Goal: Information Seeking & Learning: Find specific fact

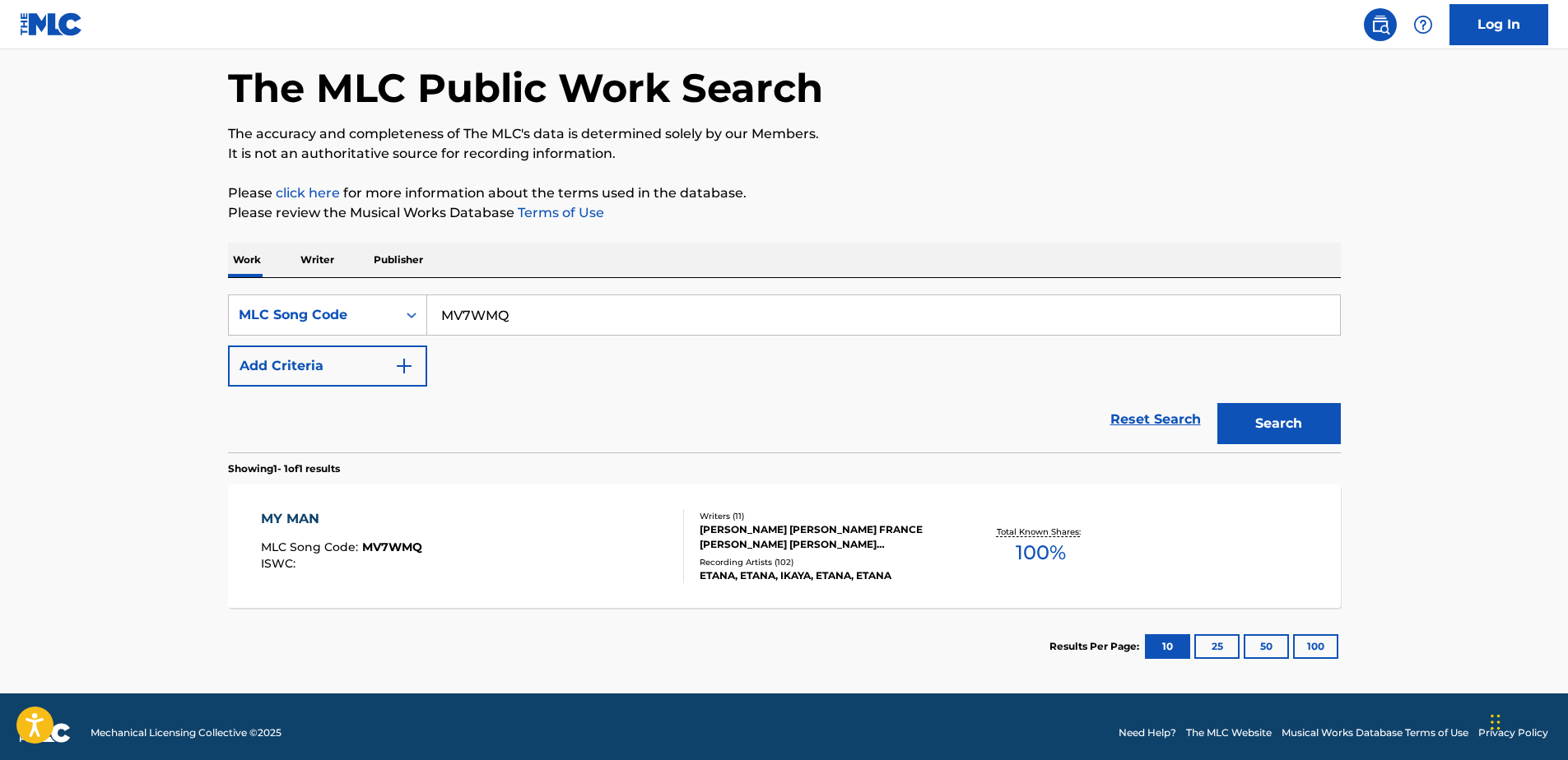
scroll to position [84, 0]
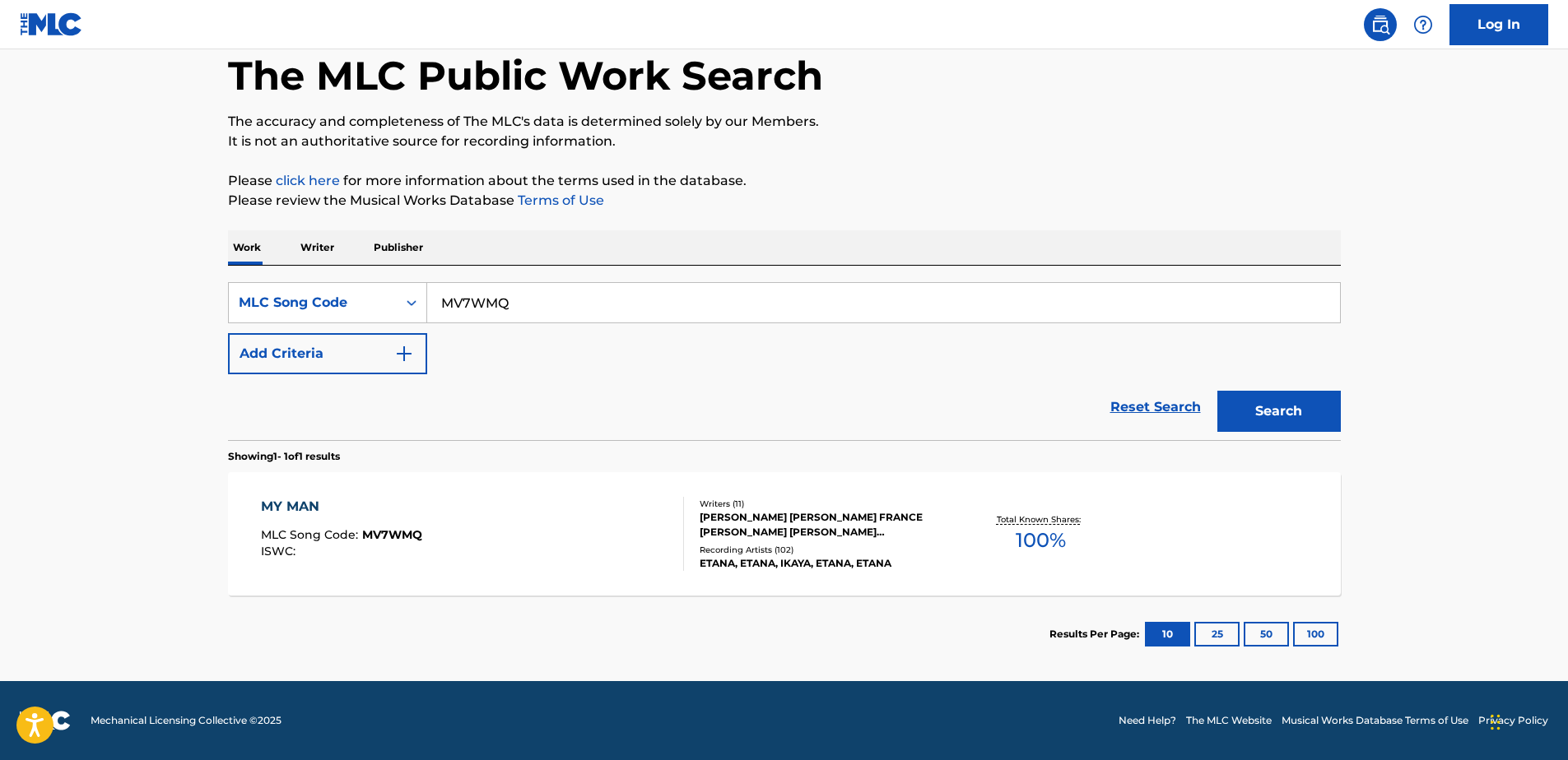
click at [655, 501] on div "MY MAN MLC Song Code : MV7WMQ ISWC :" at bounding box center [472, 534] width 423 height 74
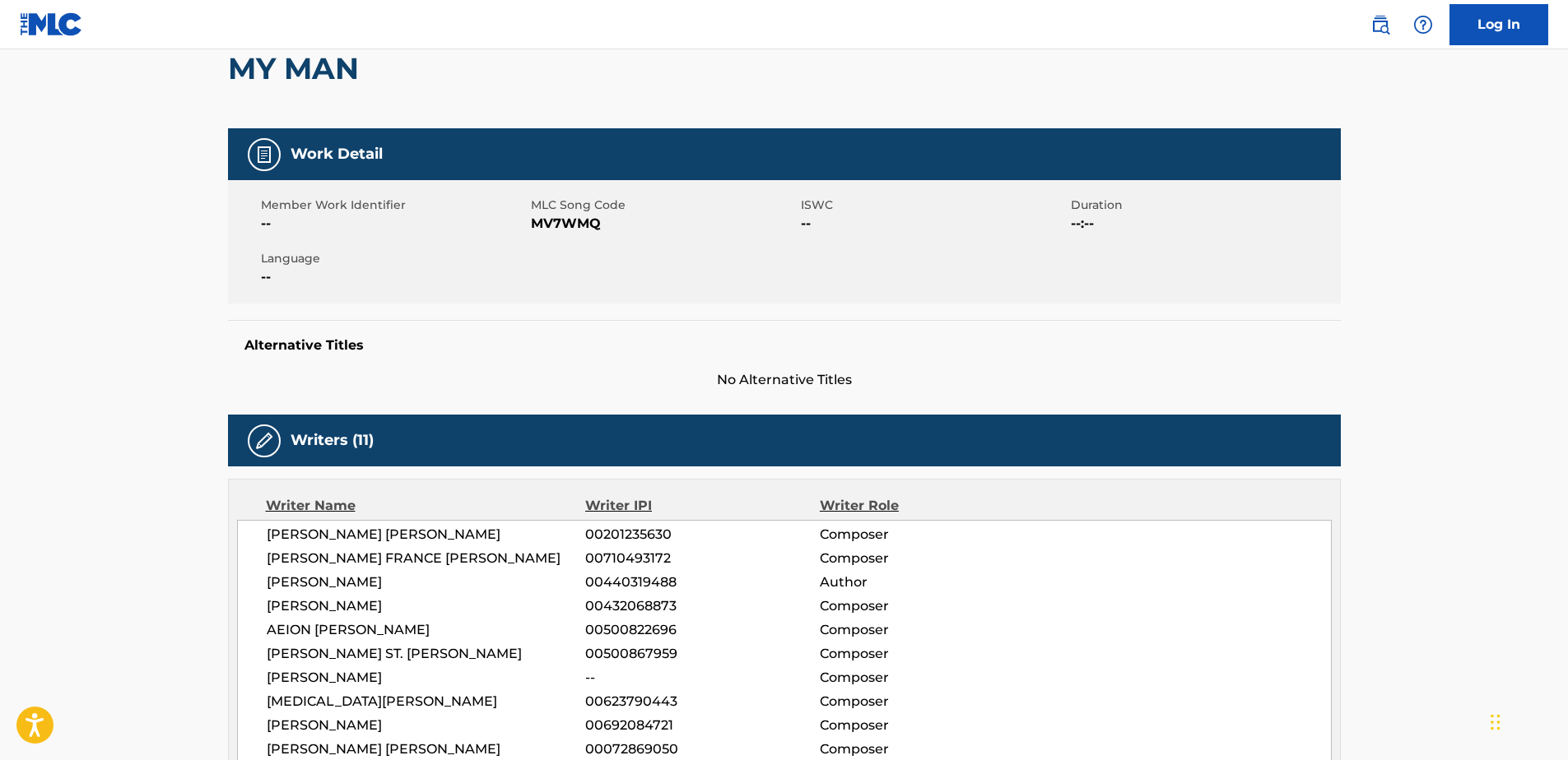
scroll to position [246, 0]
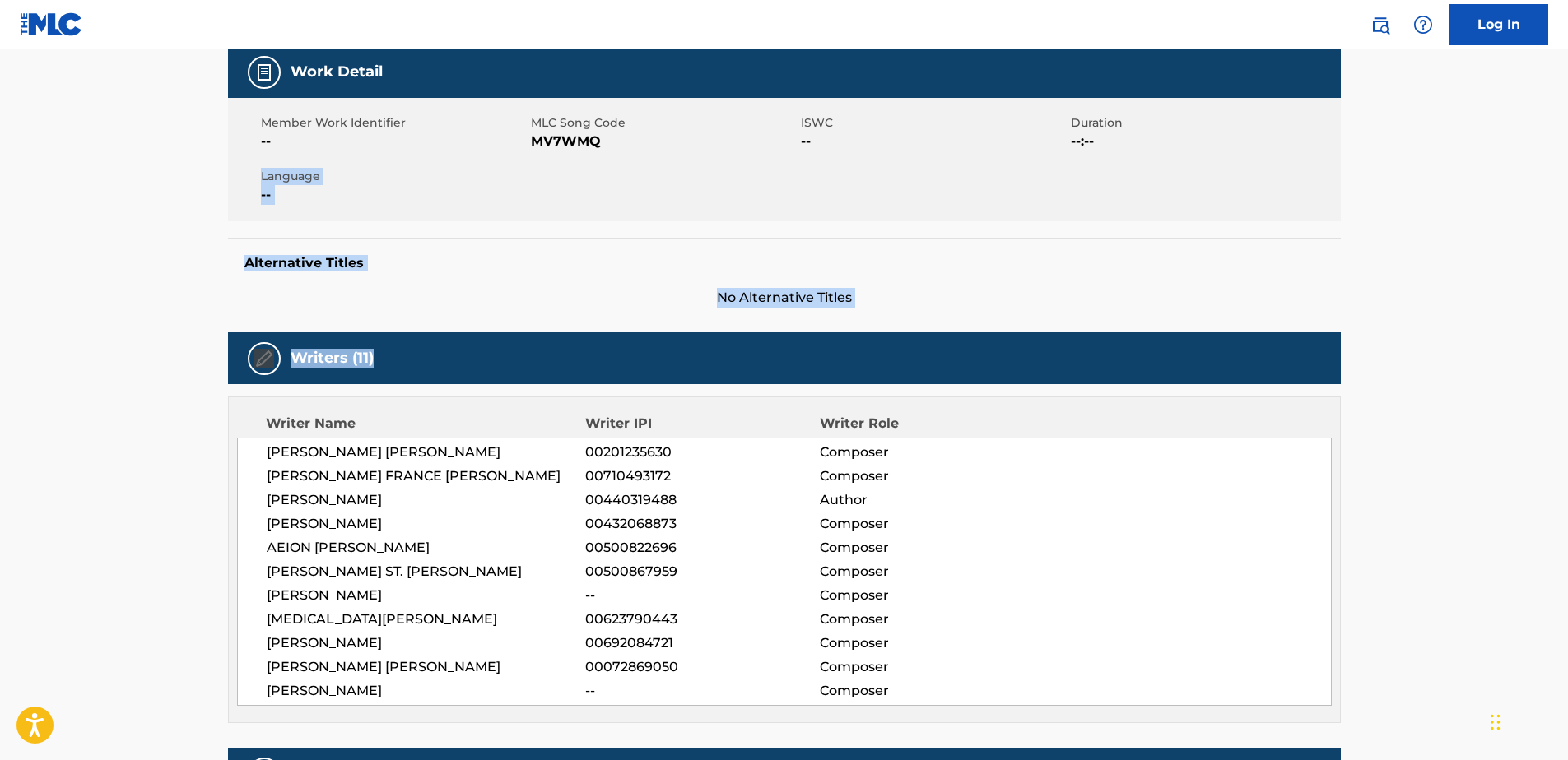
drag, startPoint x: 1259, startPoint y: 218, endPoint x: 524, endPoint y: 321, distance: 742.2
drag, startPoint x: 524, startPoint y: 321, endPoint x: 524, endPoint y: 302, distance: 19.0
click at [524, 302] on span "No Alternative Titles" at bounding box center [784, 298] width 1113 height 20
click at [446, 286] on div "Alternative Titles No Alternative Titles" at bounding box center [784, 273] width 1113 height 70
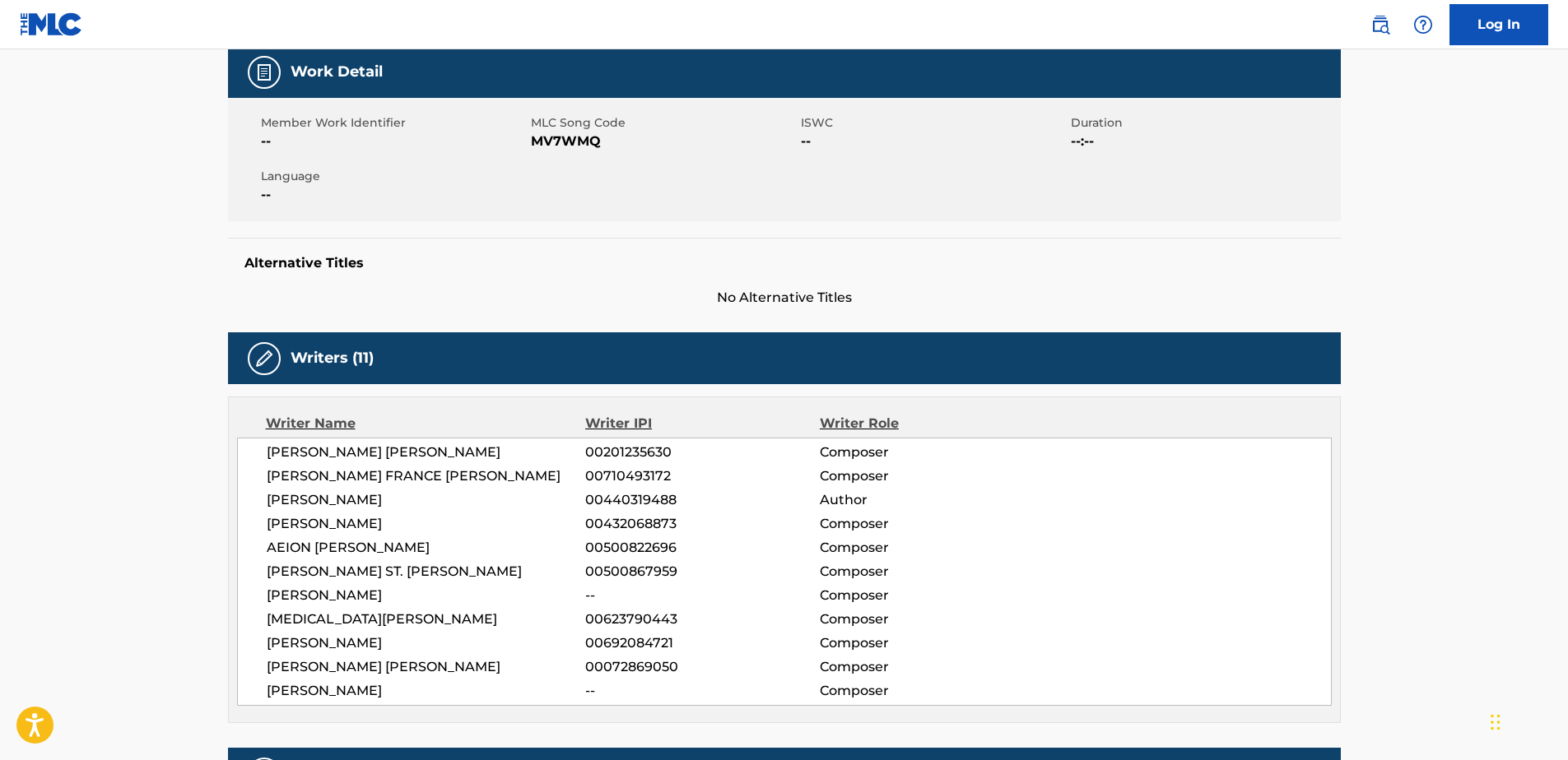
click at [355, 252] on div "Alternative Titles No Alternative Titles" at bounding box center [784, 273] width 1113 height 70
click at [343, 267] on h5 "Alternative Titles" at bounding box center [784, 263] width 1079 height 17
drag, startPoint x: 343, startPoint y: 267, endPoint x: 324, endPoint y: 256, distance: 22.0
click at [324, 256] on h5 "Alternative Titles" at bounding box center [784, 263] width 1079 height 17
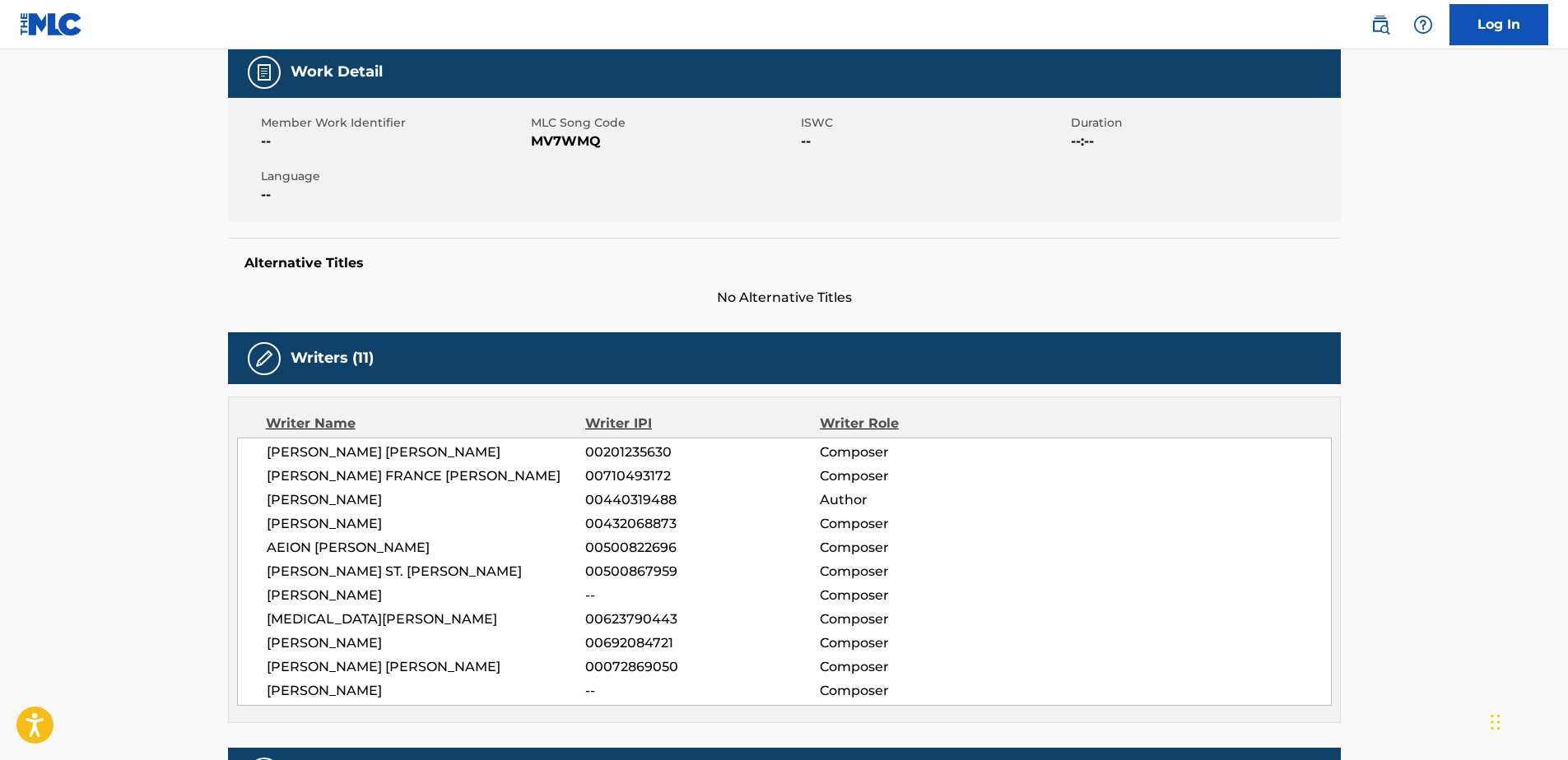
click at [285, 264] on h5 "Alternative Titles" at bounding box center [784, 263] width 1079 height 17
click at [766, 302] on span "No Alternative Titles" at bounding box center [784, 298] width 1113 height 20
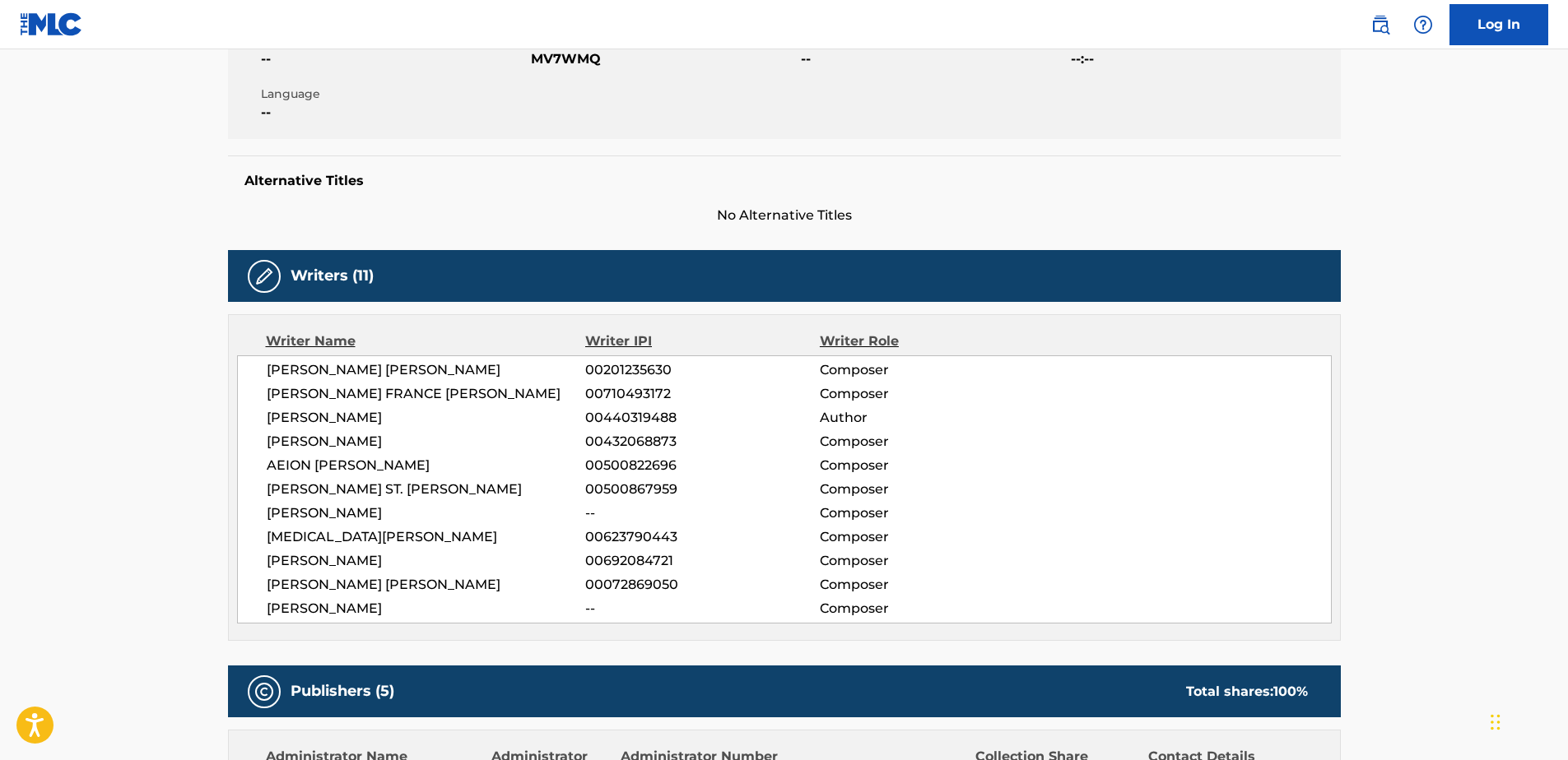
click at [339, 366] on span "[PERSON_NAME] [PERSON_NAME]" at bounding box center [426, 370] width 319 height 20
drag, startPoint x: 339, startPoint y: 366, endPoint x: 274, endPoint y: 358, distance: 65.5
click at [274, 358] on div "[PERSON_NAME] [PERSON_NAME] 00201235630 Composer [PERSON_NAME] FRANCE [PERSON_N…" at bounding box center [784, 489] width 1094 height 268
click at [304, 362] on span "[PERSON_NAME] [PERSON_NAME]" at bounding box center [426, 370] width 319 height 20
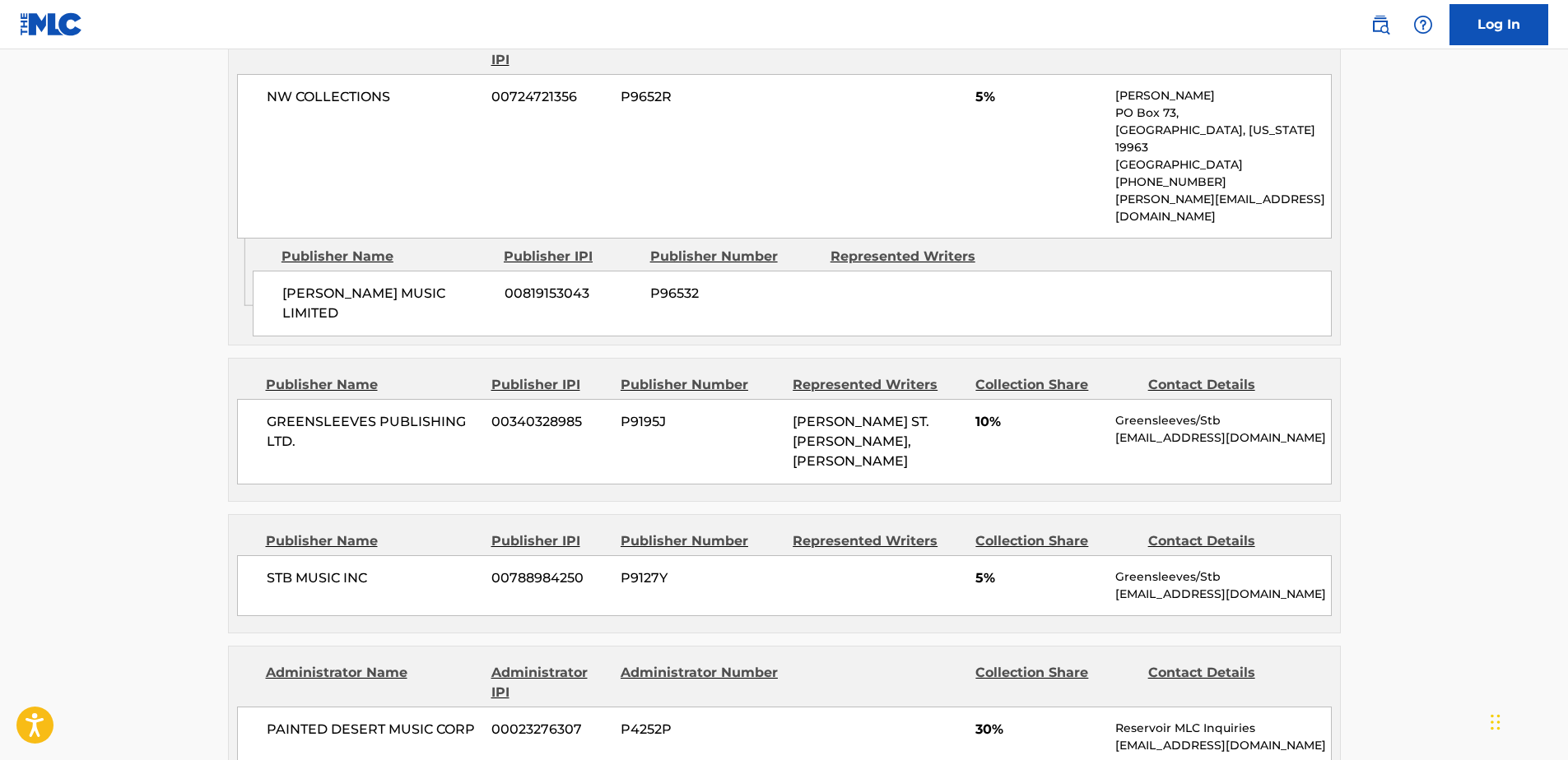
scroll to position [1069, 0]
